Goal: Transaction & Acquisition: Purchase product/service

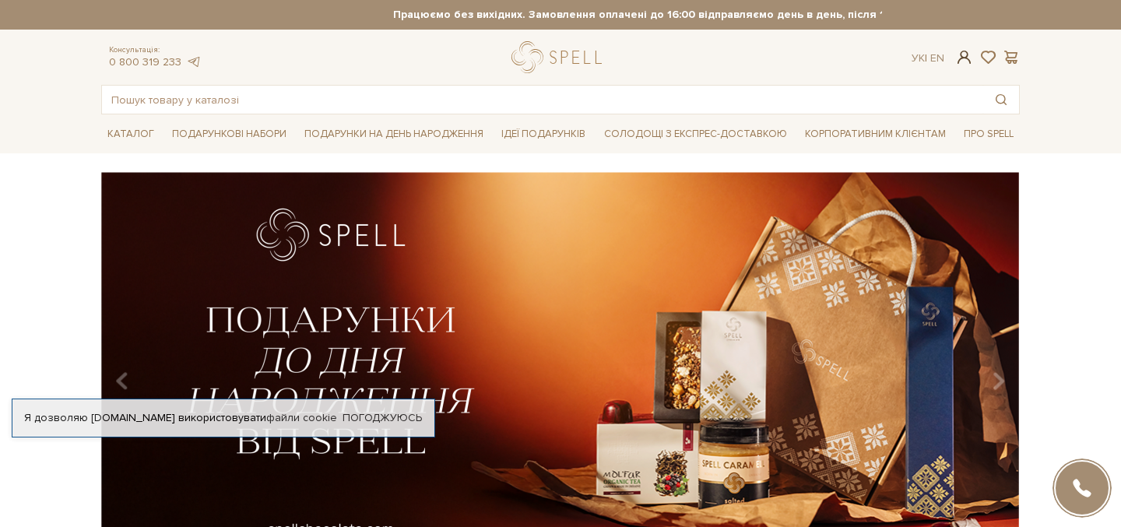
type input "iryna.vasylieva.hr@gmail.com"
click at [965, 61] on span at bounding box center [964, 57] width 19 height 16
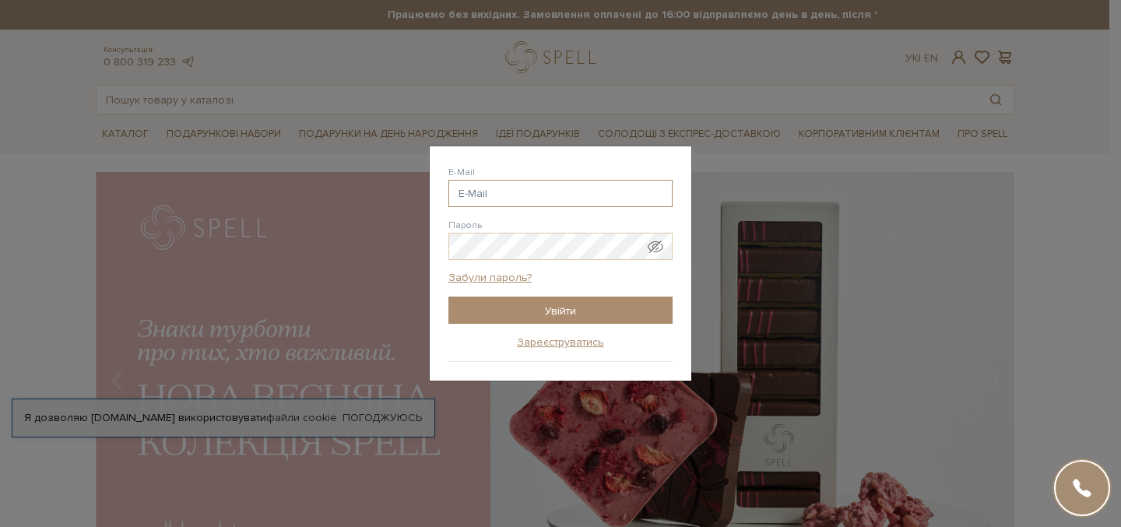
click at [538, 191] on input "E-Mail" at bounding box center [560, 193] width 224 height 27
paste input "iryna.vasylieva.hr@gmail.com"
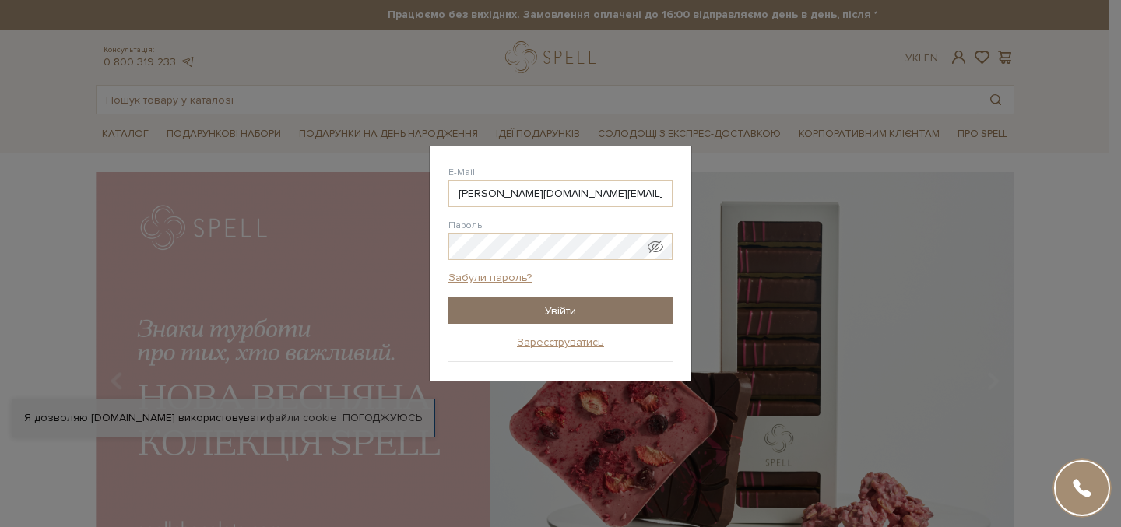
type input "iryna.vasylieva.hr@gmail.com"
click at [545, 305] on input "Увійти" at bounding box center [560, 310] width 224 height 27
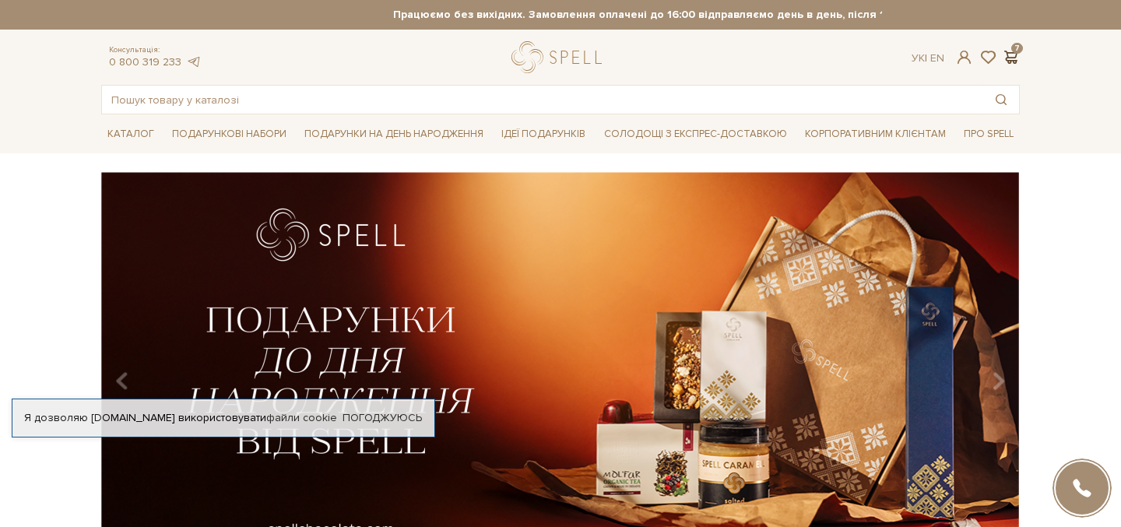
click at [1011, 52] on span at bounding box center [1010, 57] width 19 height 16
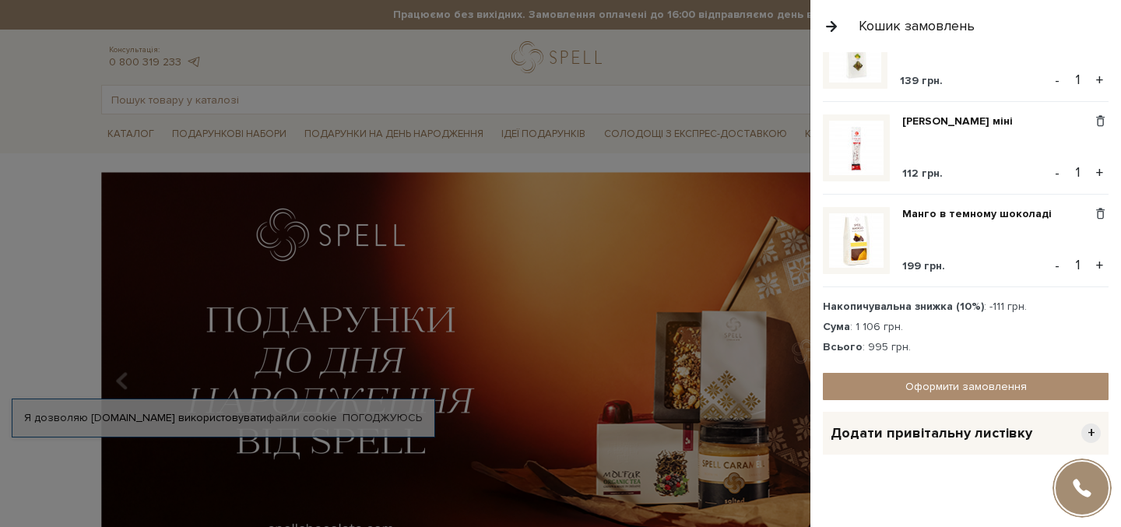
scroll to position [439, 0]
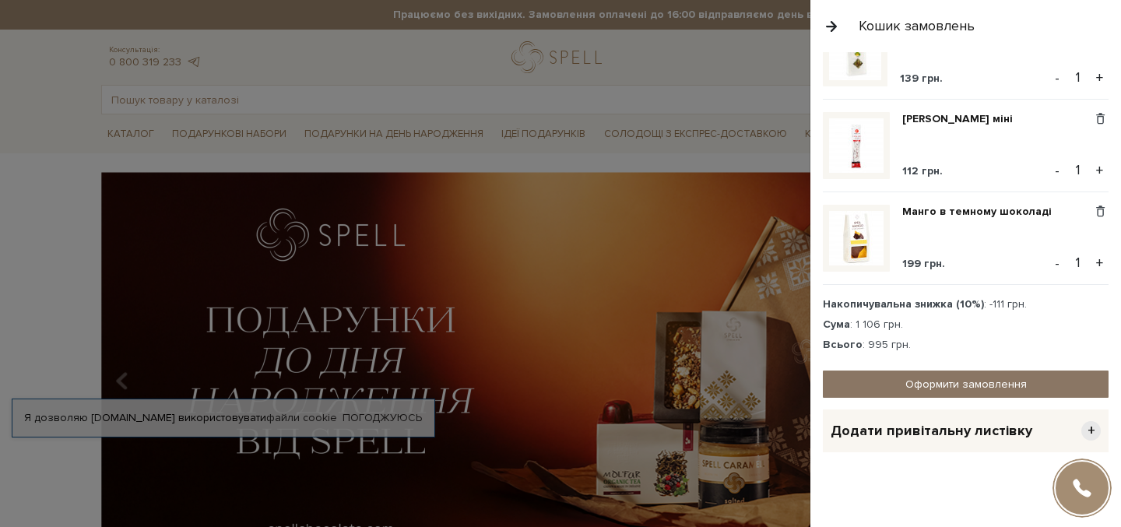
click at [959, 382] on link "Оформити замовлення" at bounding box center [966, 384] width 286 height 27
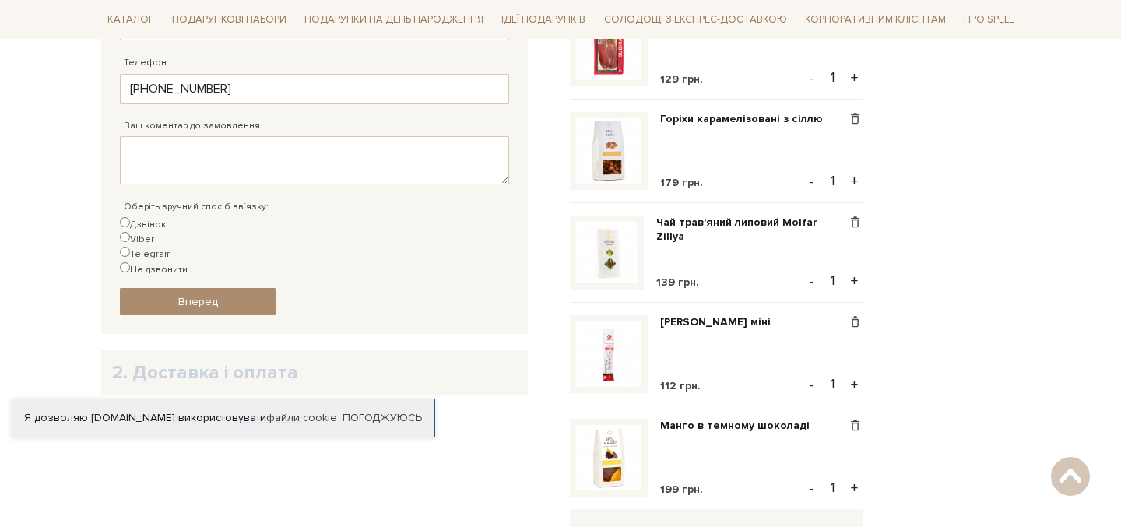
scroll to position [512, 0]
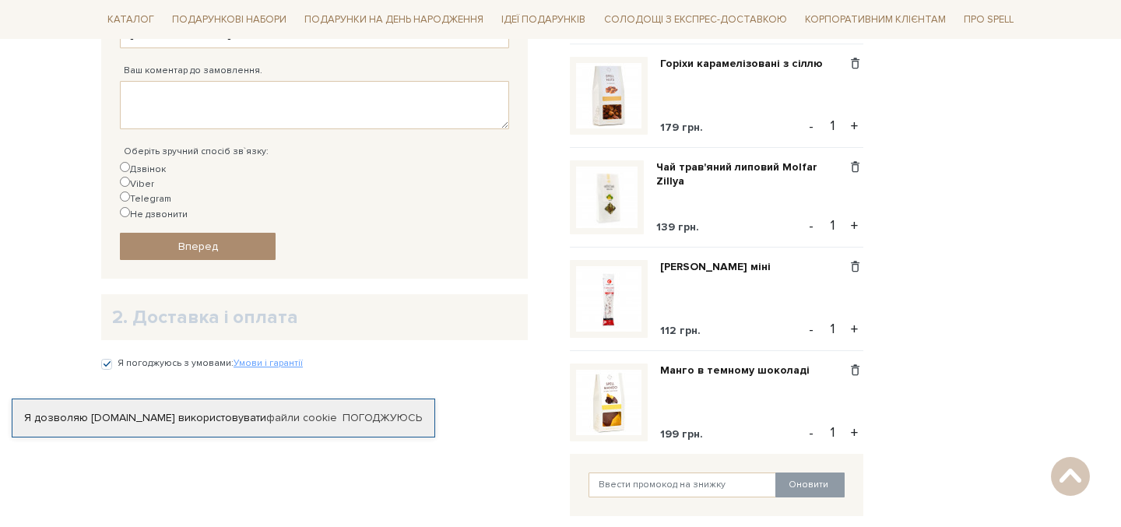
click at [157, 305] on h2 "2. Доставка і оплата" at bounding box center [314, 317] width 405 height 24
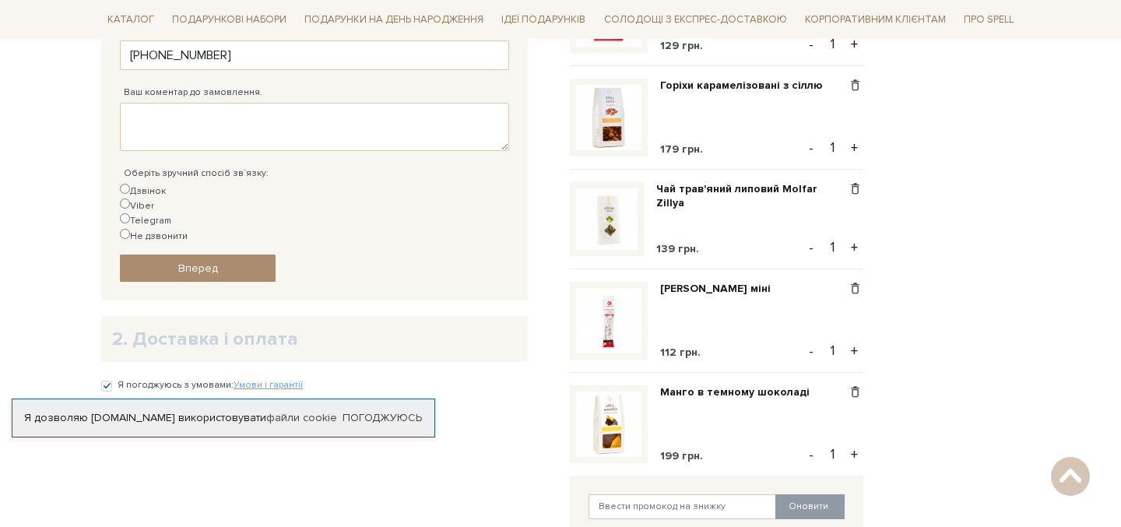
scroll to position [490, 0]
click at [199, 411] on div "Я дозволяю spellchocolate.com використовувати файли cookie" at bounding box center [223, 418] width 422 height 14
click at [371, 411] on link "Погоджуюсь" at bounding box center [382, 418] width 79 height 14
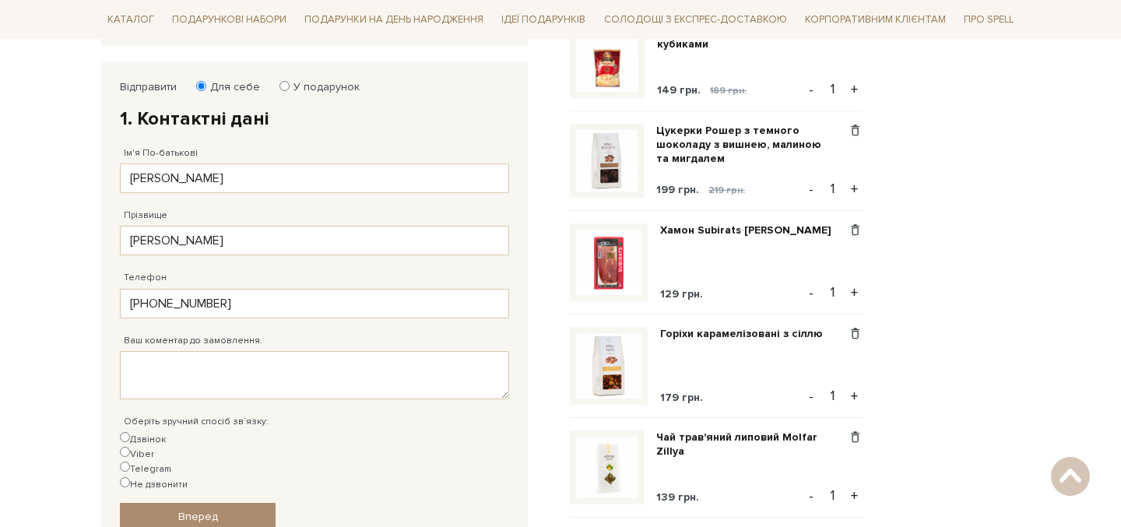
scroll to position [248, 0]
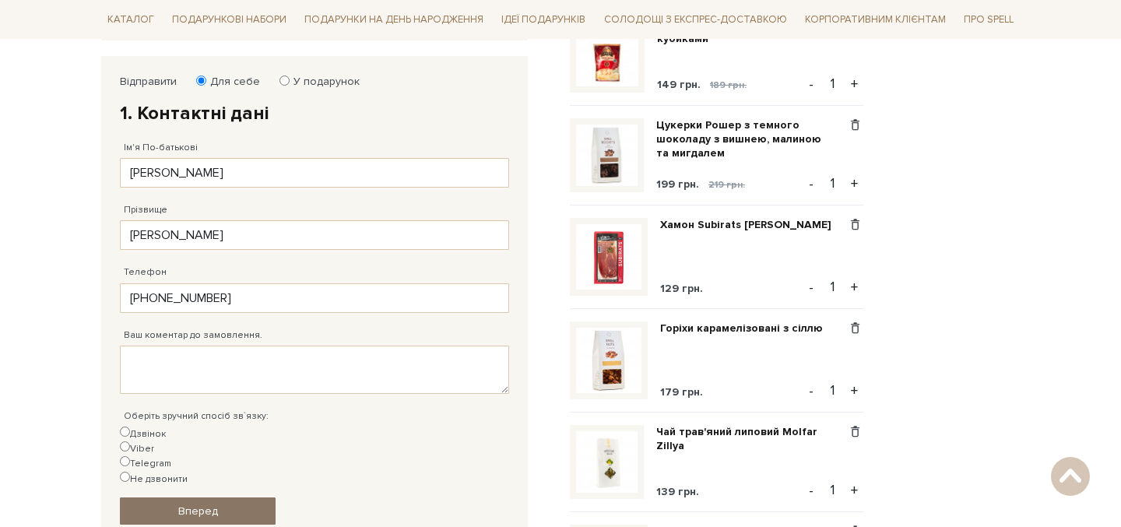
click at [200, 505] on span "Вперед" at bounding box center [198, 511] width 40 height 13
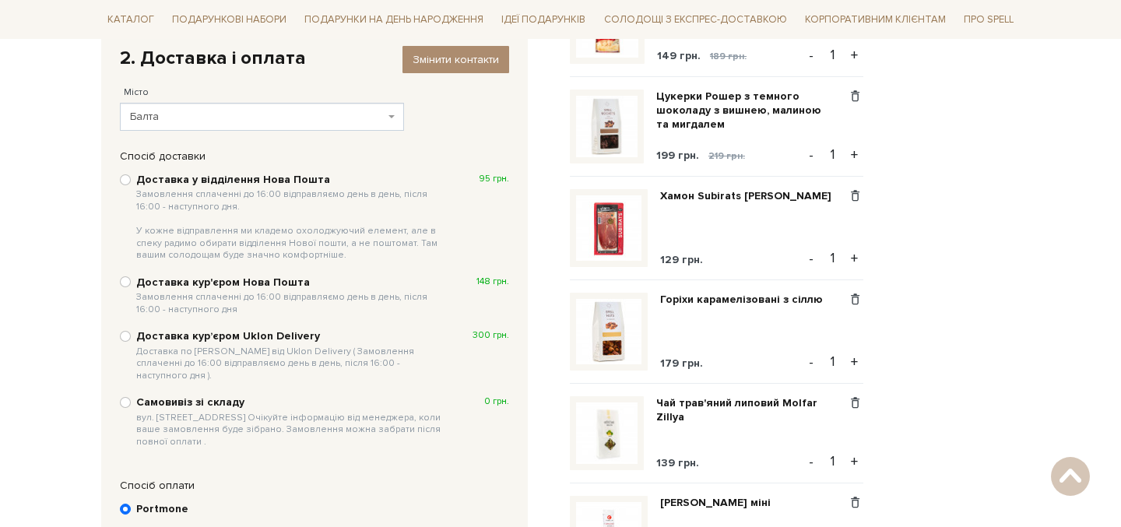
scroll to position [272, 0]
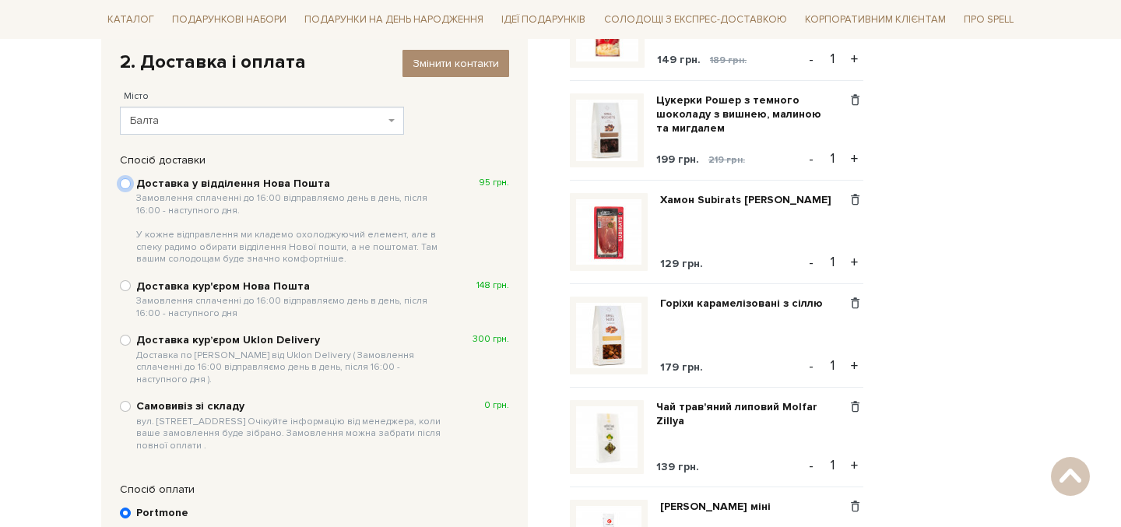
click at [126, 184] on input "Доставка у відділення Нова Пошта Замовлення сплаченні до 16:00 відправляємо ден…" at bounding box center [125, 183] width 11 height 11
radio input "true"
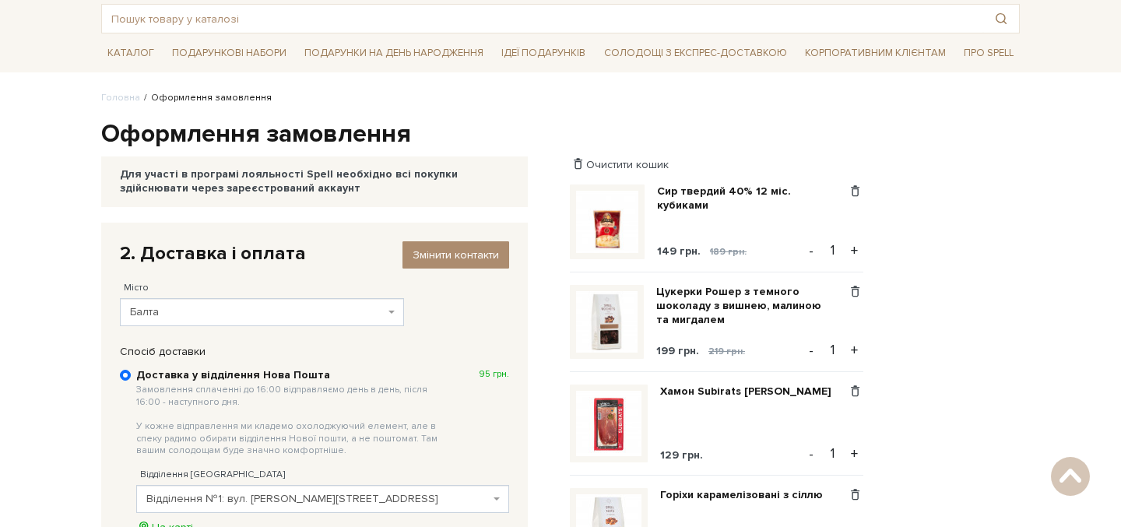
scroll to position [85, 0]
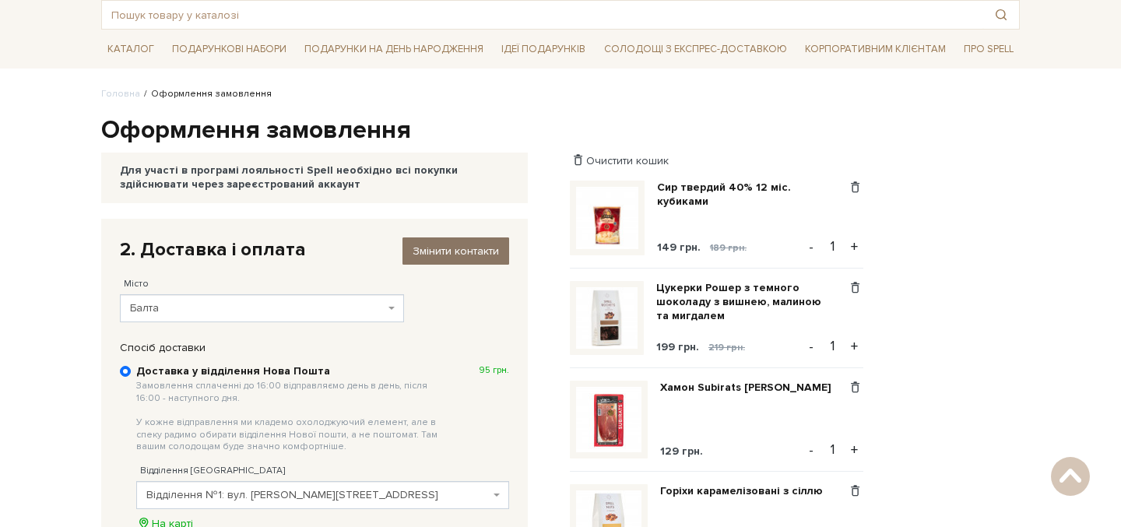
click at [420, 251] on span "Змінити контакти" at bounding box center [456, 250] width 86 height 13
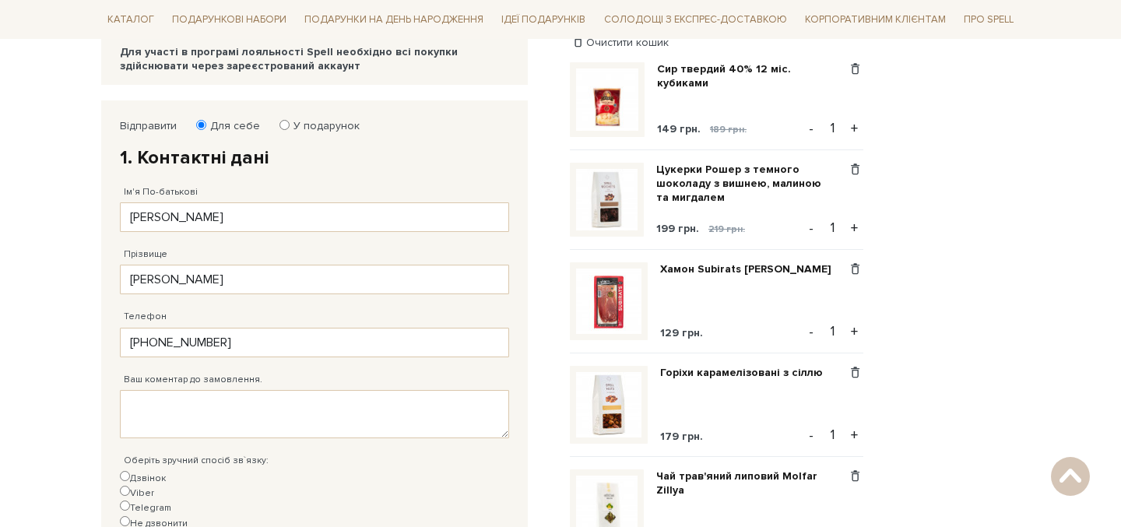
scroll to position [213, 0]
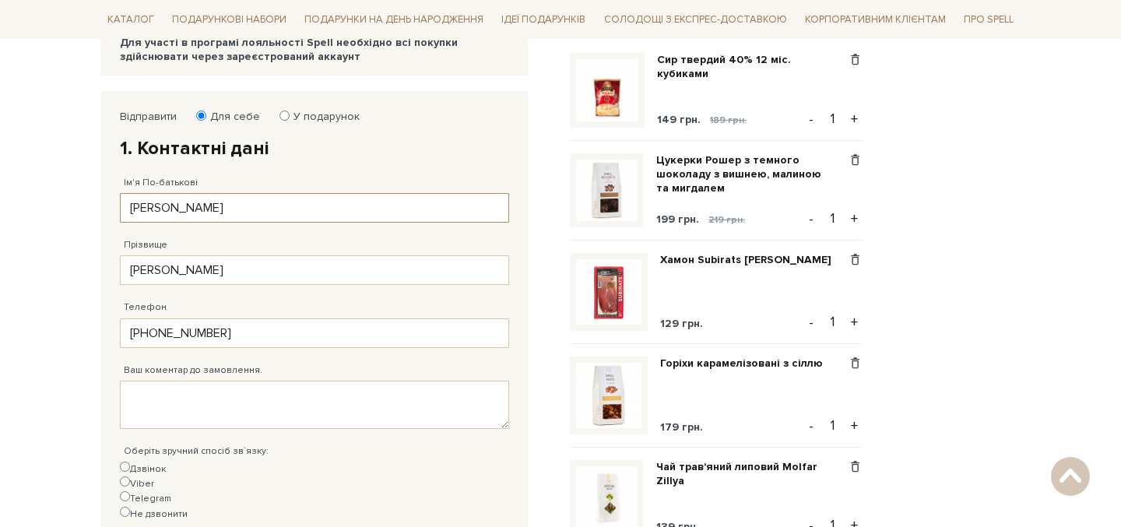
drag, startPoint x: 213, startPoint y: 206, endPoint x: 118, endPoint y: 204, distance: 94.2
click at [118, 205] on div "Відправити Для себе У подарунок 1. Контактні дані Ім'я По-батькові Ірина Заповн…" at bounding box center [314, 335] width 405 height 466
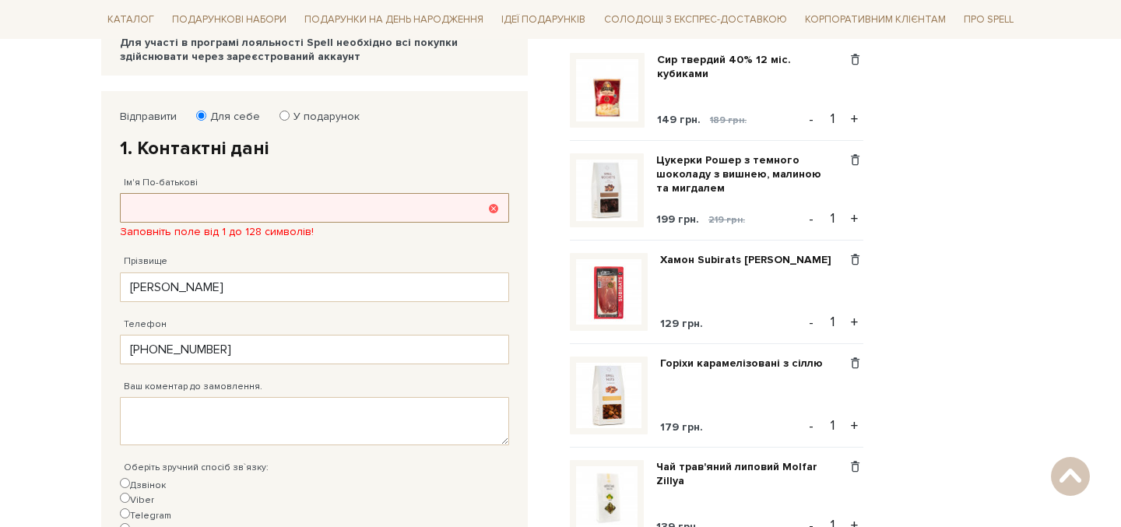
paste input "[PERSON_NAME]"
type input "[PERSON_NAME]"
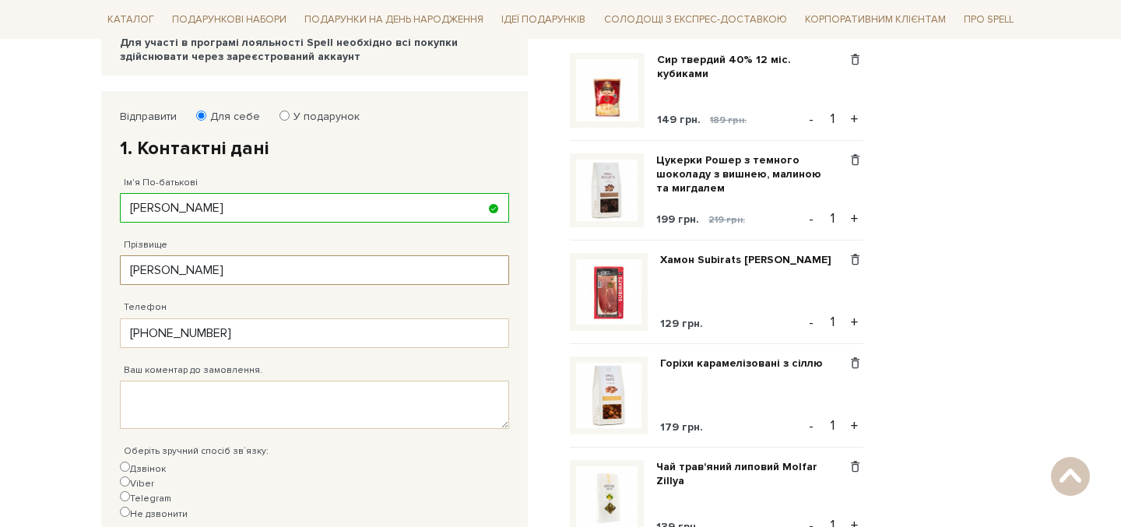
click at [209, 278] on input "Васильєва" at bounding box center [314, 270] width 389 height 30
type input "[PERSON_NAME]"
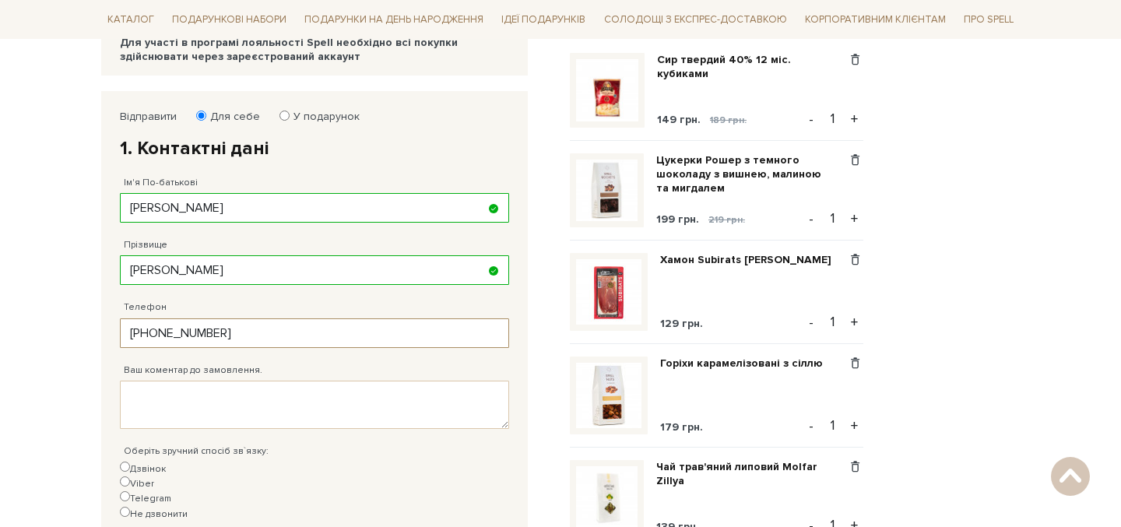
drag, startPoint x: 261, startPoint y: 329, endPoint x: 117, endPoint y: 324, distance: 144.1
click at [118, 325] on div "Відправити Для себе У подарунок 1. Контактні дані Ім'я По-батькові Михайло Запо…" at bounding box center [314, 335] width 405 height 466
paste input "7) 152 61 68"
type input "[PHONE_NUMBER]"
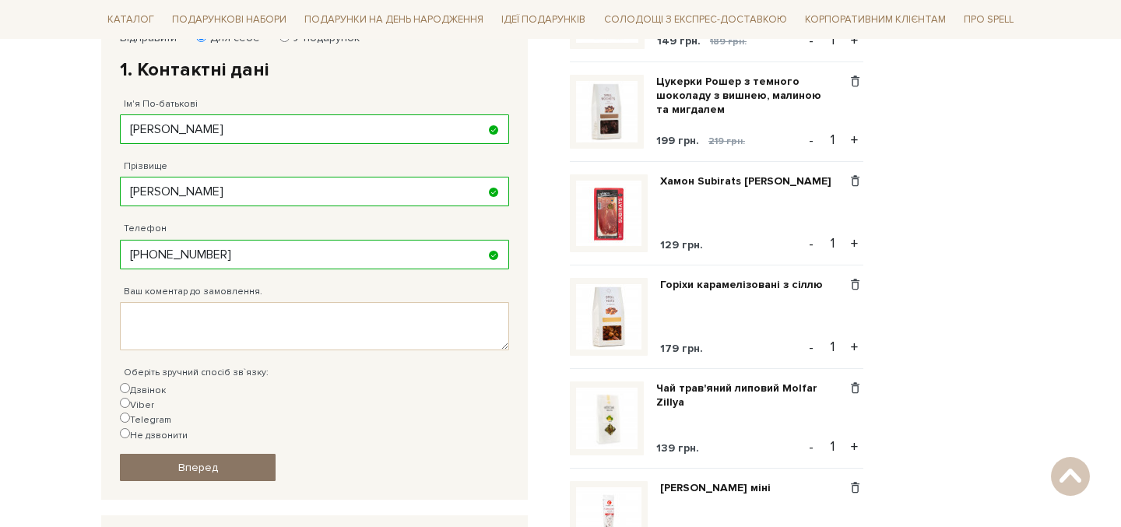
click at [243, 454] on link "Вперед" at bounding box center [198, 467] width 156 height 27
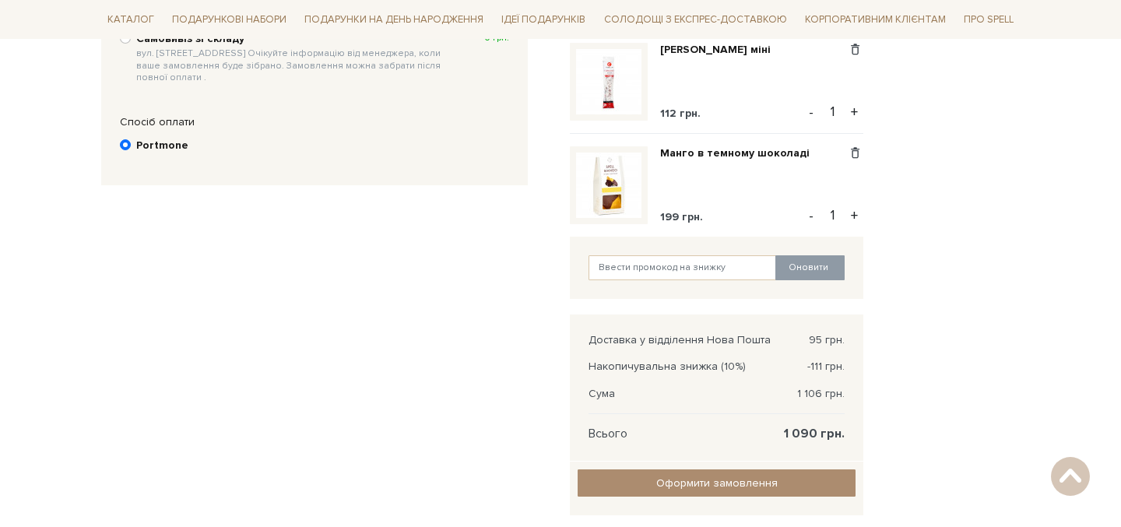
scroll to position [888, 0]
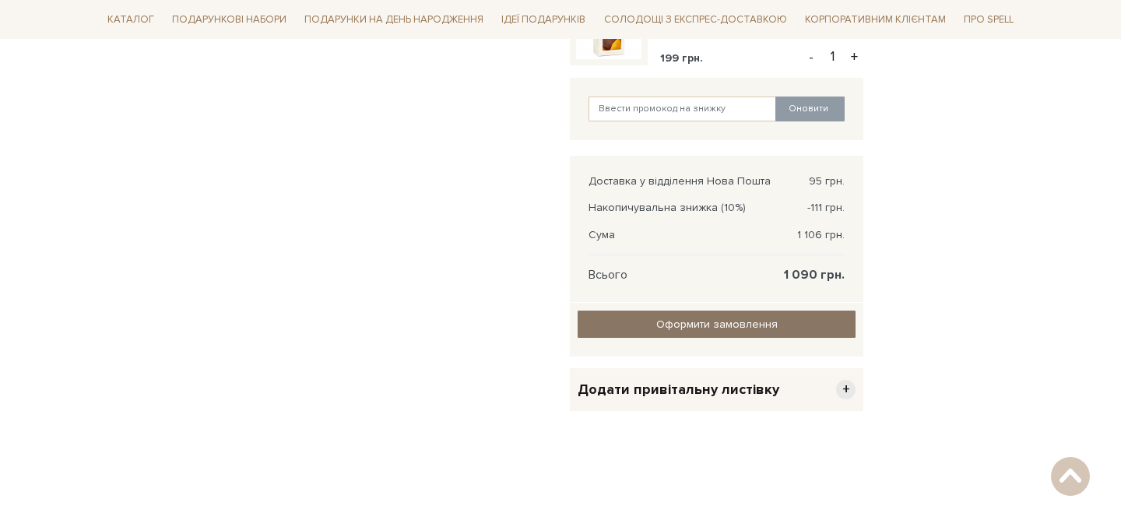
click at [633, 327] on input "Оформити замовлення" at bounding box center [717, 324] width 278 height 27
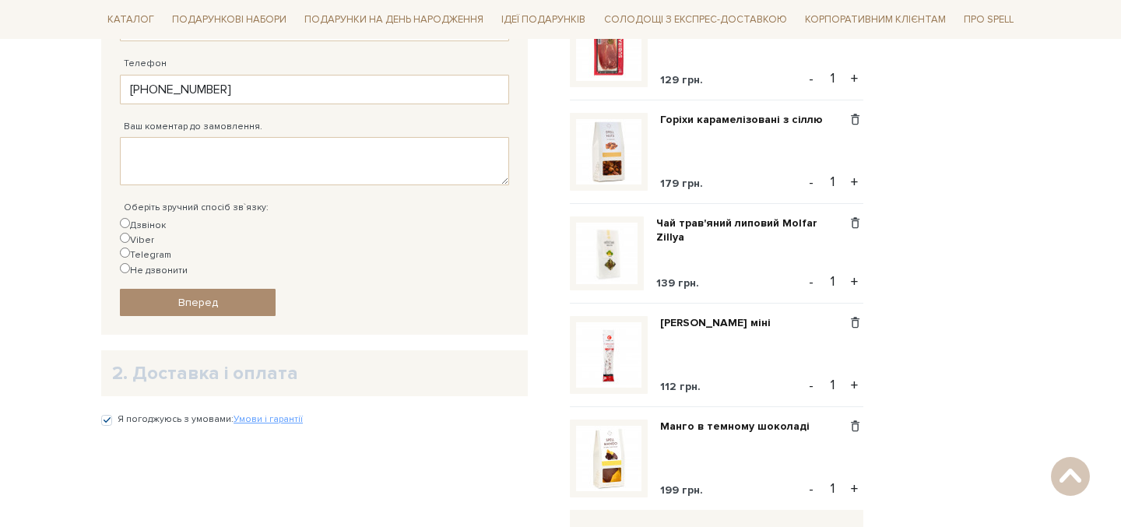
scroll to position [431, 0]
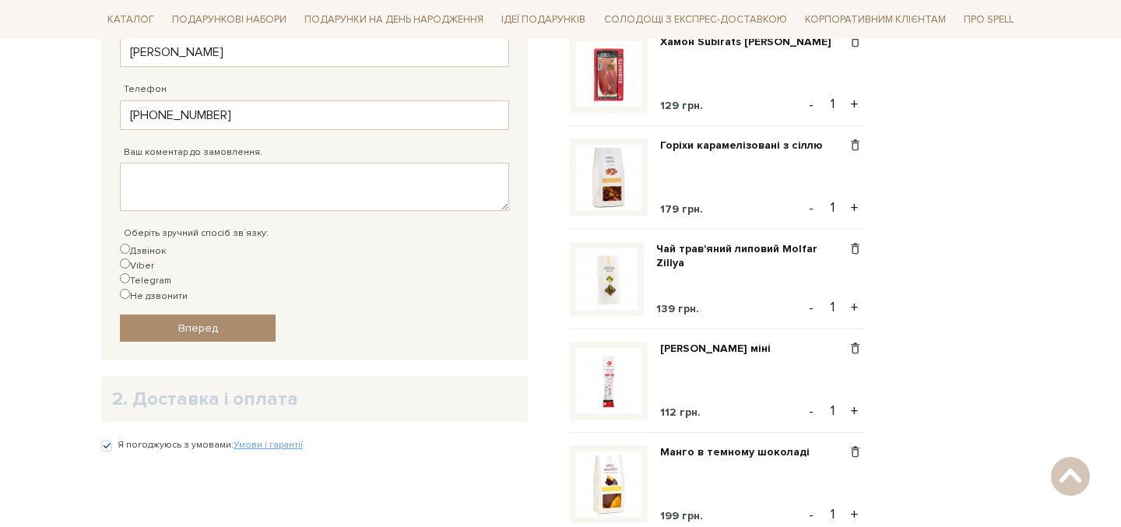
click at [278, 387] on h2 "2. Доставка і оплата" at bounding box center [314, 399] width 405 height 24
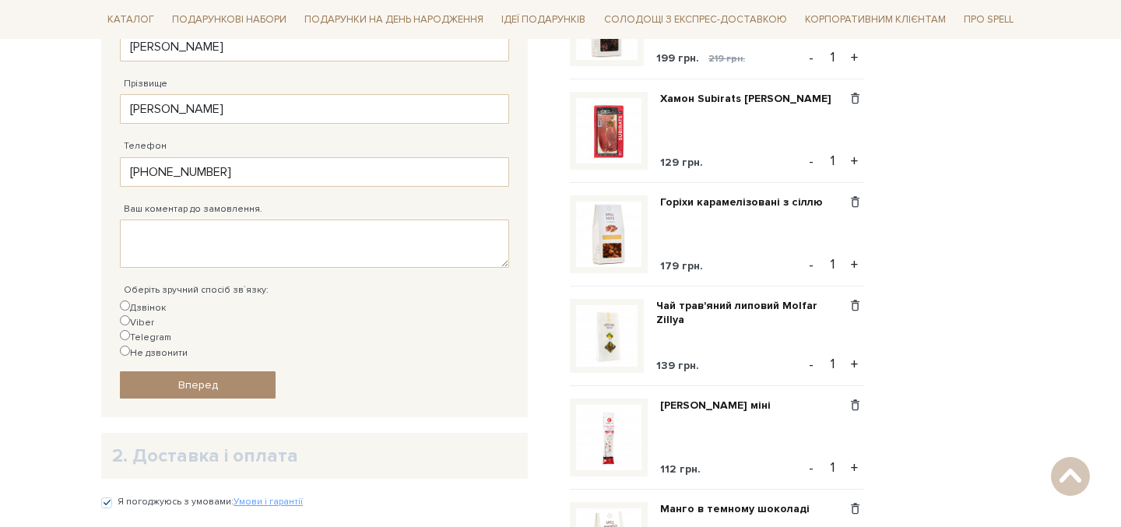
scroll to position [232, 0]
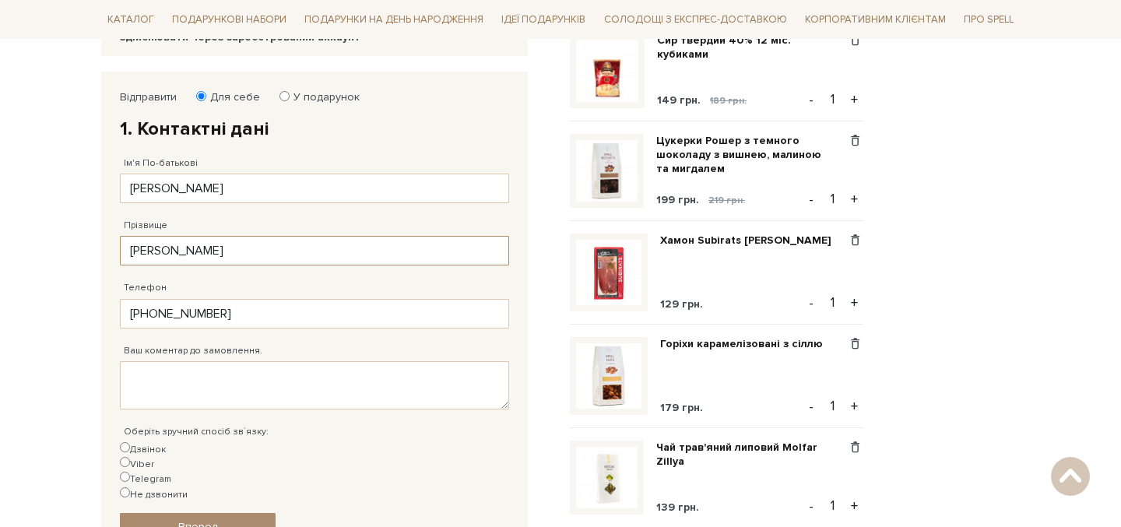
click at [271, 248] on input "Васильєв" at bounding box center [314, 251] width 389 height 30
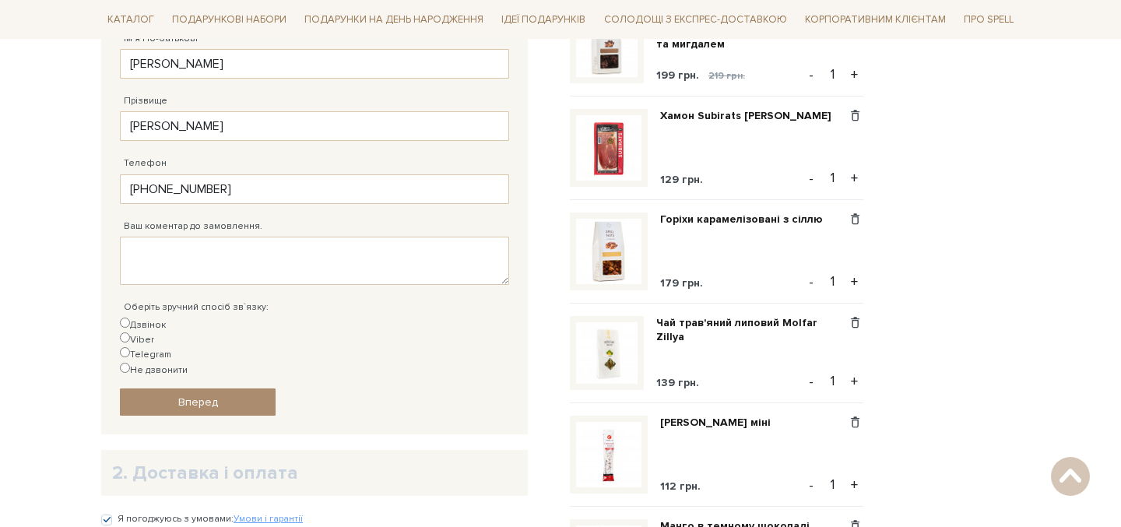
scroll to position [424, 0]
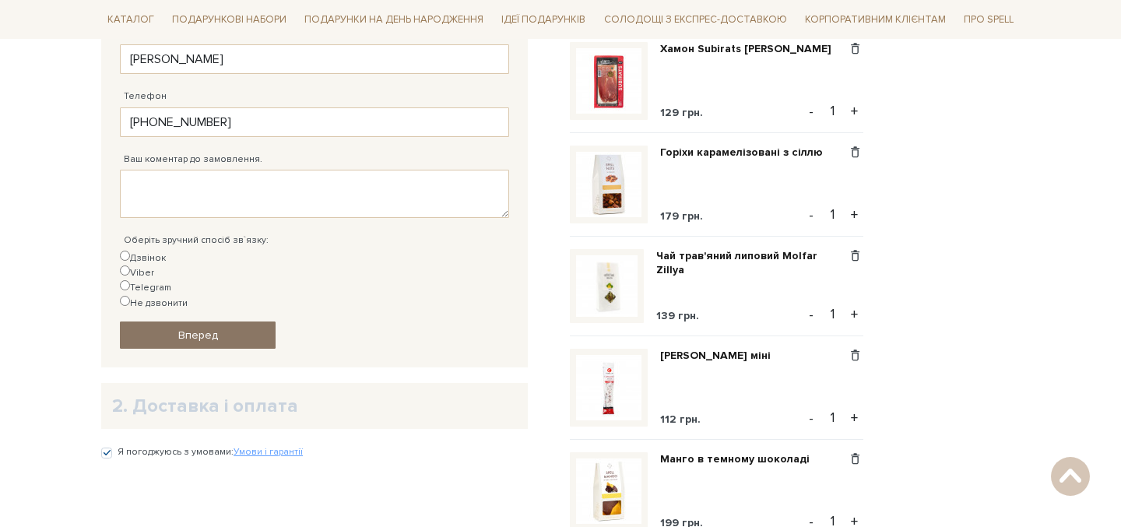
click at [206, 329] on span "Вперед" at bounding box center [198, 335] width 40 height 13
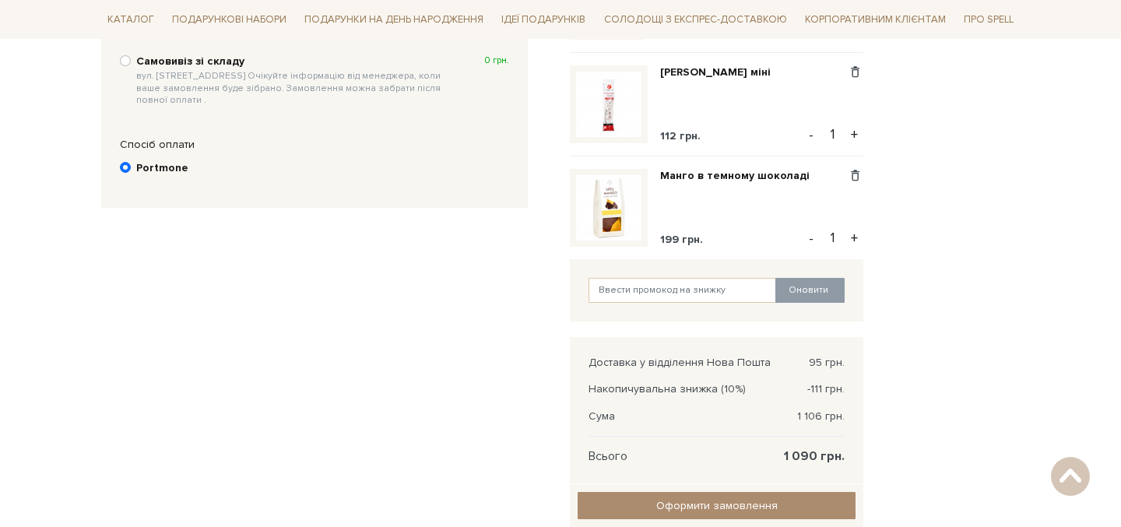
scroll to position [848, 0]
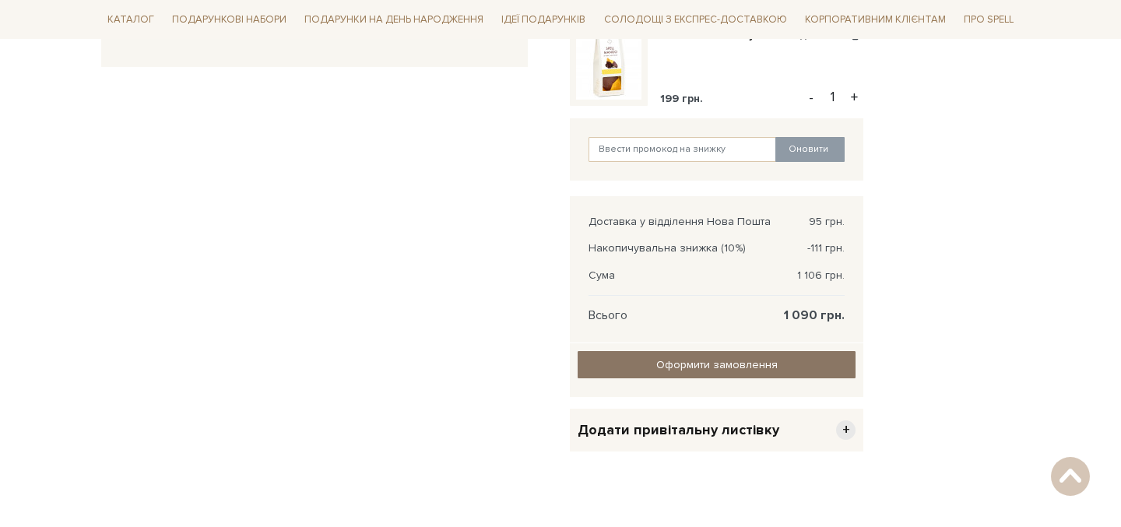
click at [640, 364] on input "Оформити замовлення" at bounding box center [717, 364] width 278 height 27
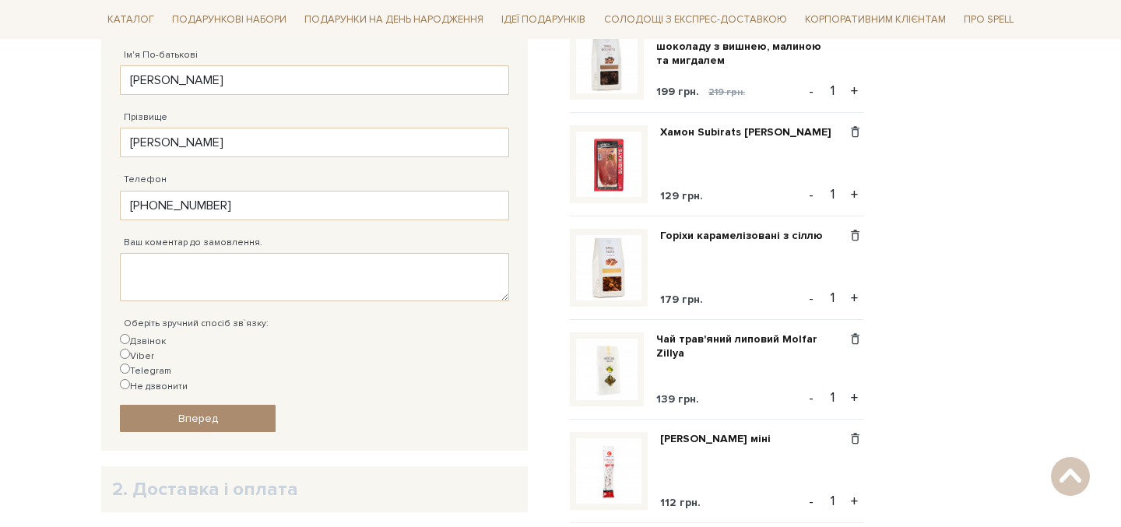
scroll to position [399, 0]
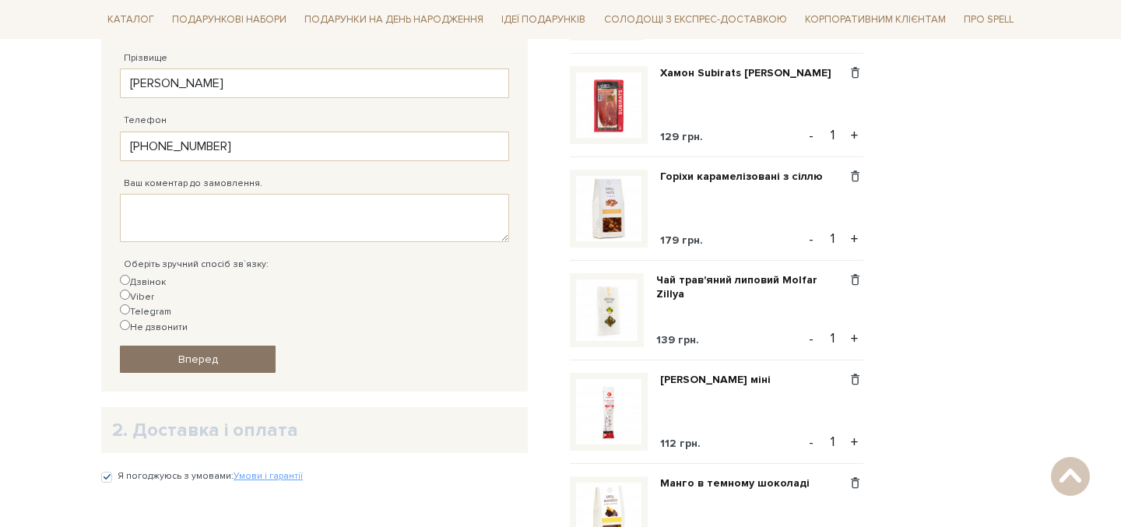
click at [213, 353] on span "Вперед" at bounding box center [198, 359] width 40 height 13
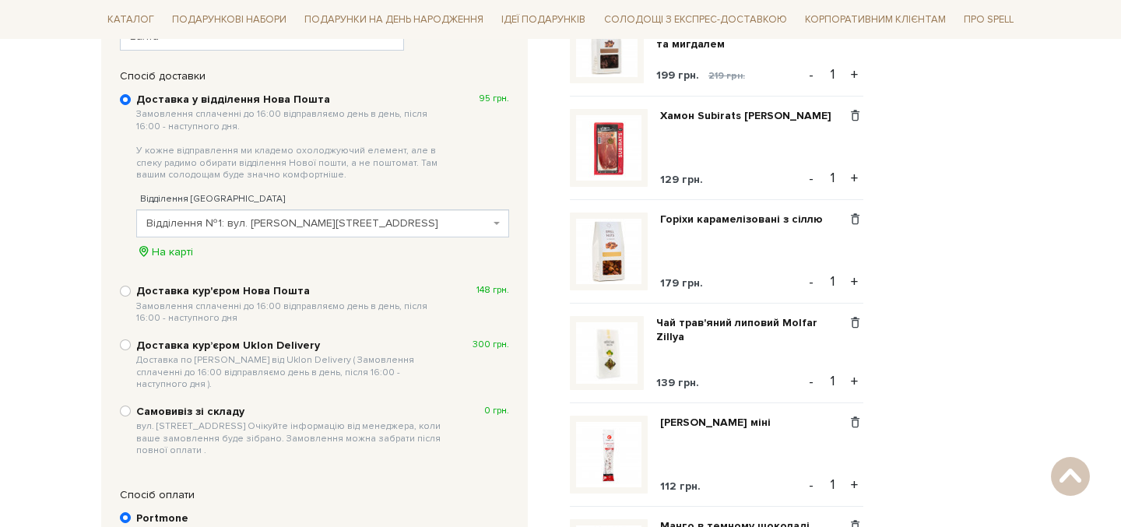
scroll to position [420, 0]
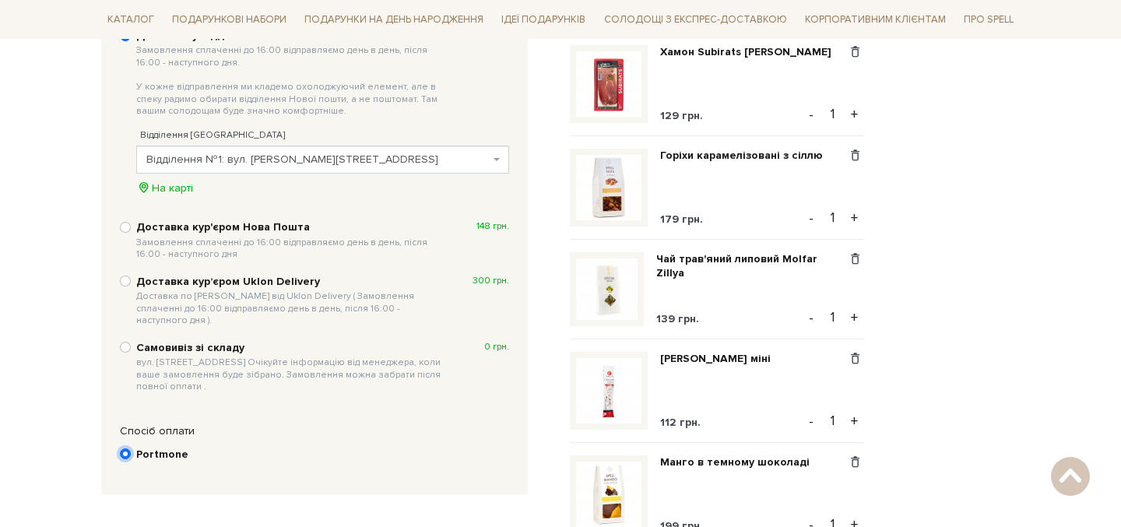
click at [123, 448] on input "Portmone" at bounding box center [125, 453] width 11 height 11
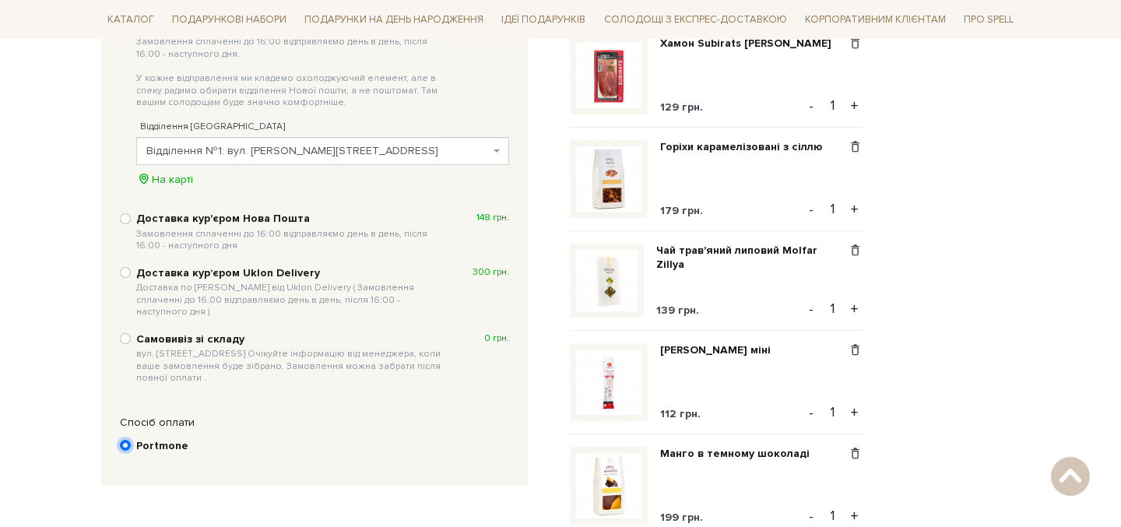
scroll to position [494, 0]
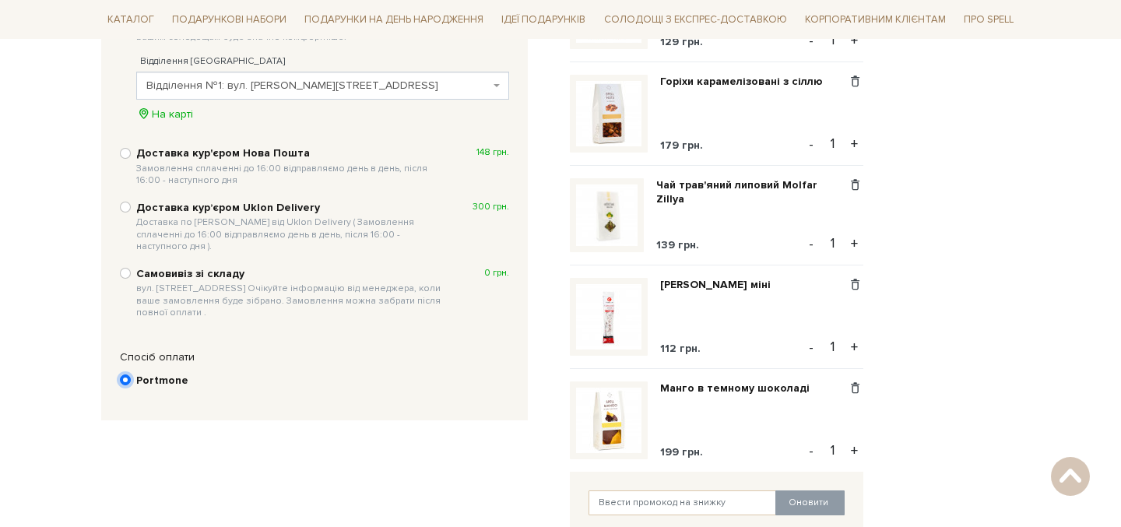
click at [129, 374] on input "Portmone" at bounding box center [125, 379] width 11 height 11
click at [127, 374] on input "Portmone" at bounding box center [125, 379] width 11 height 11
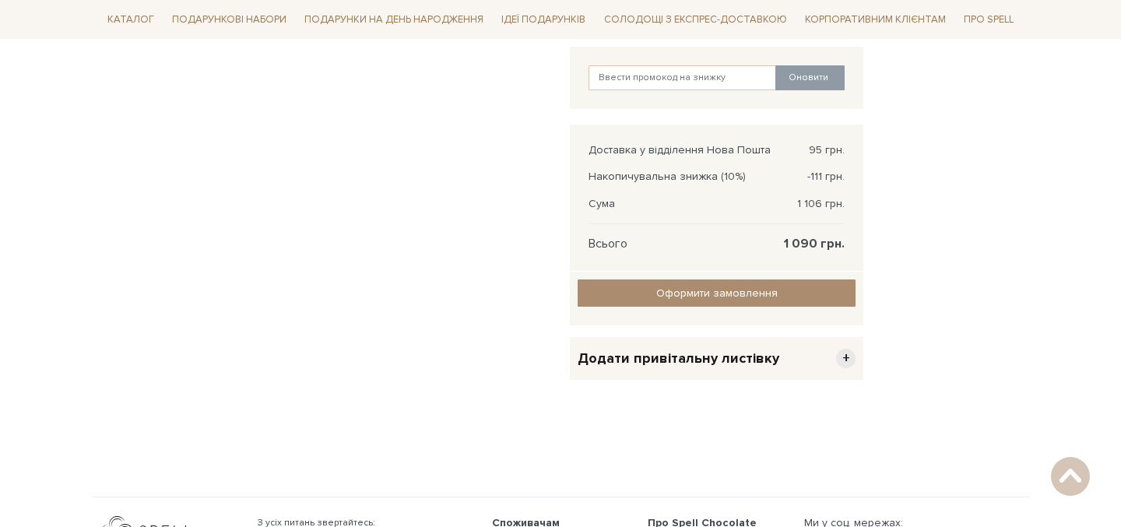
scroll to position [943, 0]
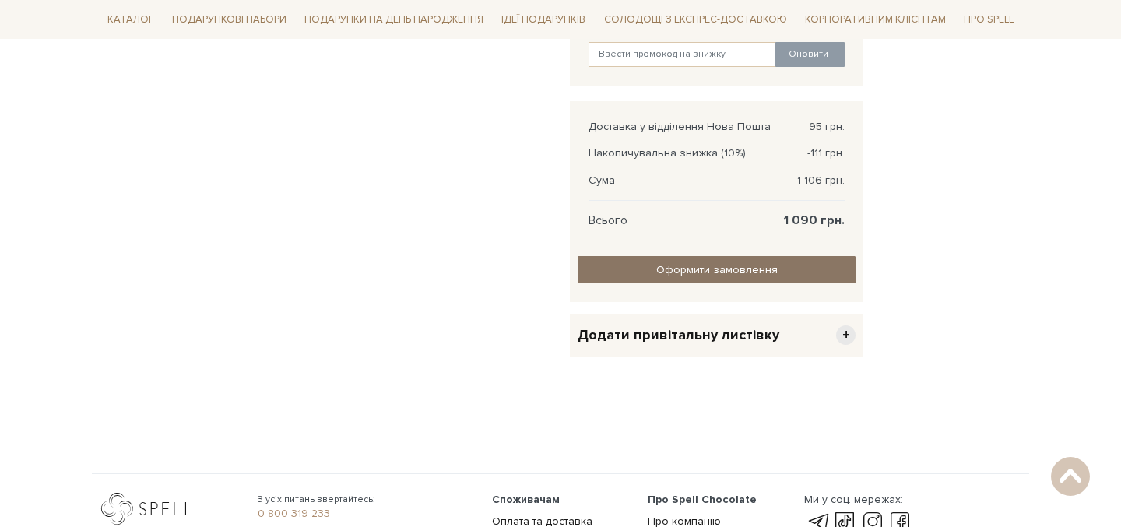
click at [645, 276] on input "Оформити замовлення" at bounding box center [717, 269] width 278 height 27
